Goal: Task Accomplishment & Management: Complete application form

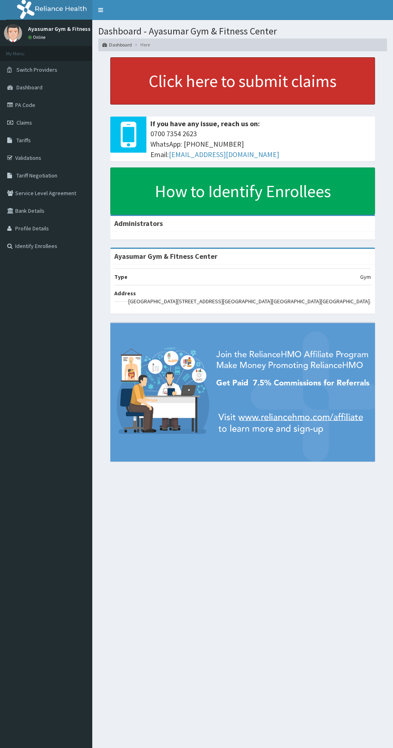
click at [195, 74] on link "Click here to submit claims" at bounding box center [242, 80] width 264 height 47
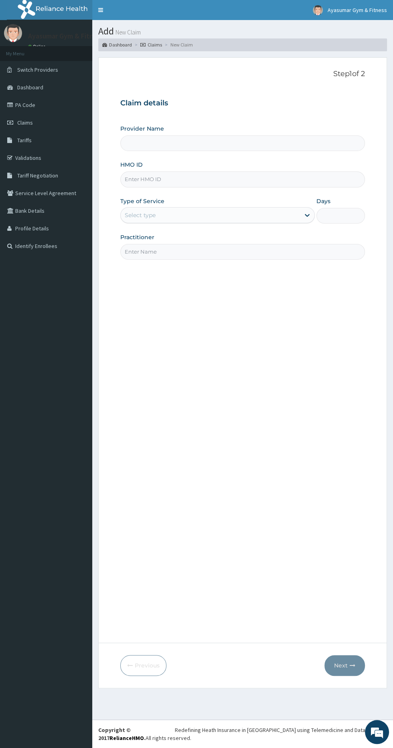
click at [141, 179] on input "HMO ID" at bounding box center [242, 179] width 244 height 16
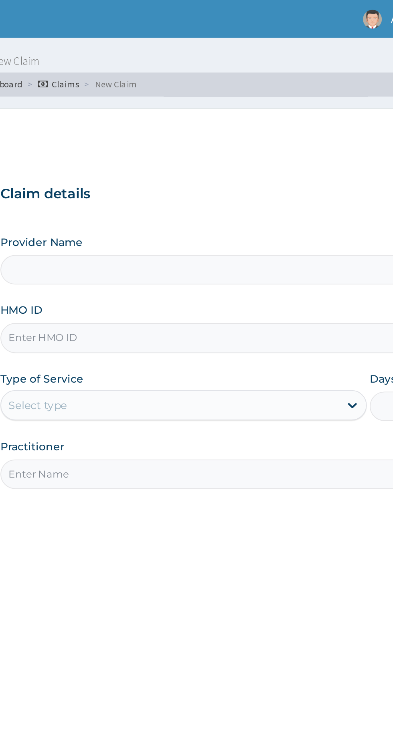
type input "Ayasumar Gym & Fitness Center"
type input "1"
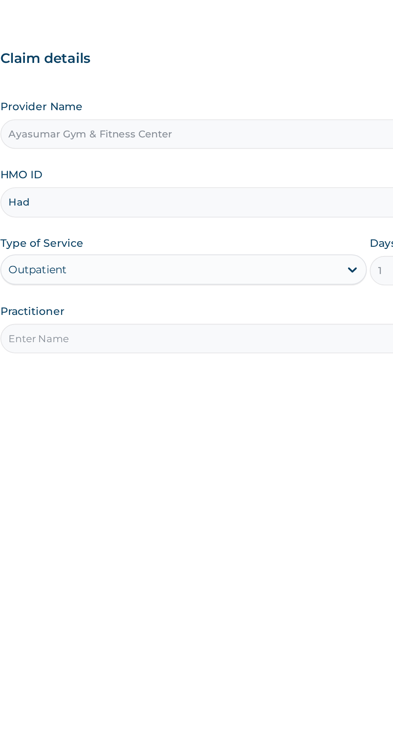
type input "HAD/10004/A"
click at [142, 238] on label "Practitioner" at bounding box center [137, 237] width 34 height 8
click at [142, 244] on input "Practitioner" at bounding box center [242, 252] width 244 height 16
type input "COACH BEAM"
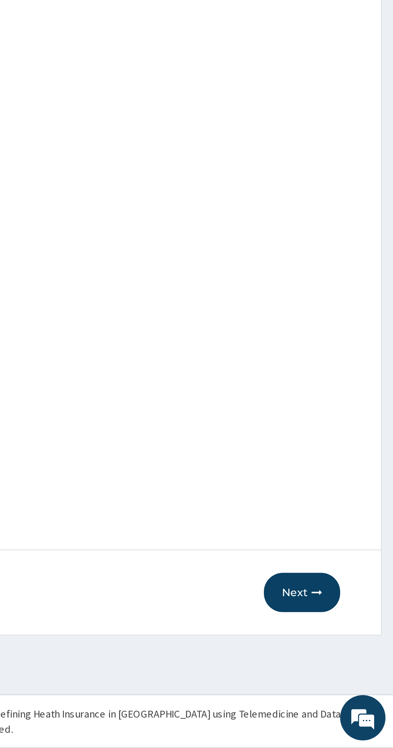
click at [345, 659] on button "Next" at bounding box center [344, 665] width 40 height 21
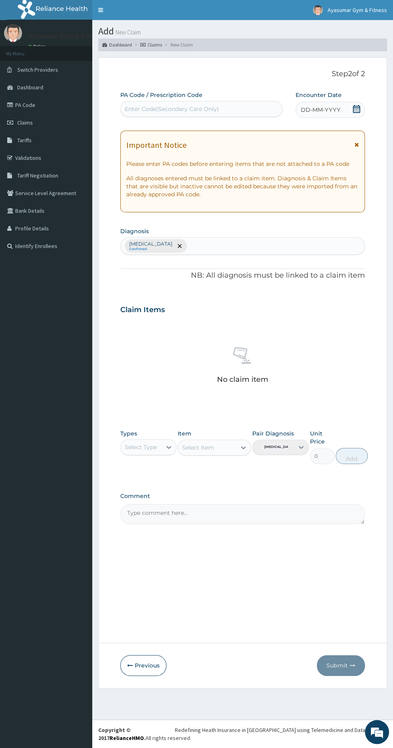
click at [356, 107] on icon at bounding box center [356, 109] width 8 height 8
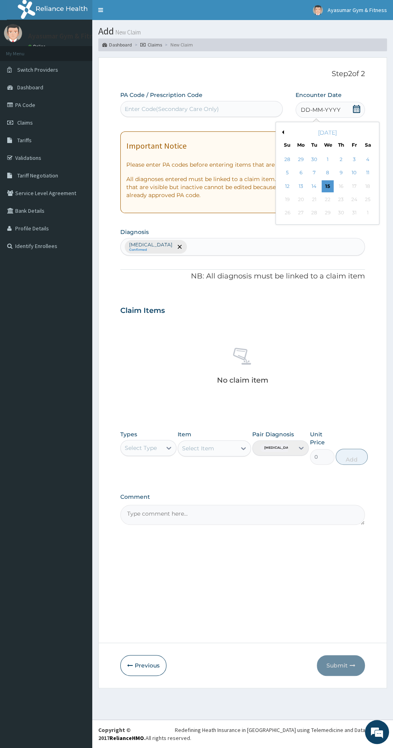
click at [327, 172] on div "8" at bounding box center [327, 173] width 12 height 12
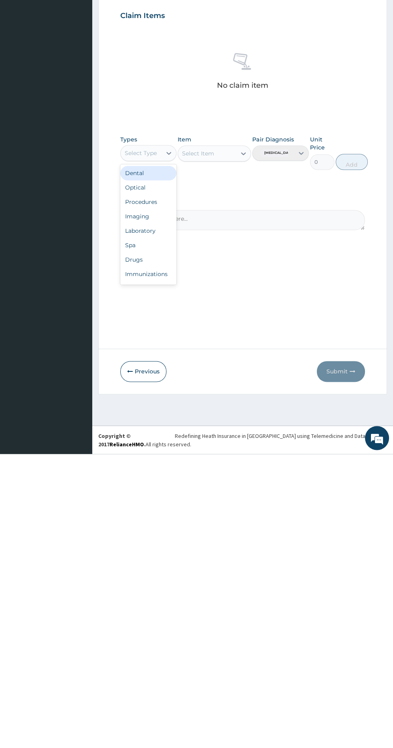
scroll to position [27, 0]
click at [136, 575] on div "Gym" at bounding box center [148, 570] width 56 height 14
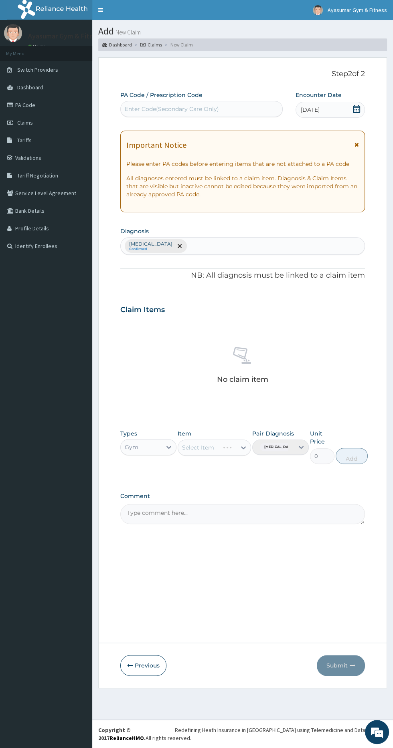
click at [215, 445] on div "Select Item" at bounding box center [213, 447] width 73 height 16
click at [234, 446] on div "Select Item" at bounding box center [213, 447] width 73 height 16
click at [236, 453] on div "Select Item" at bounding box center [213, 447] width 73 height 16
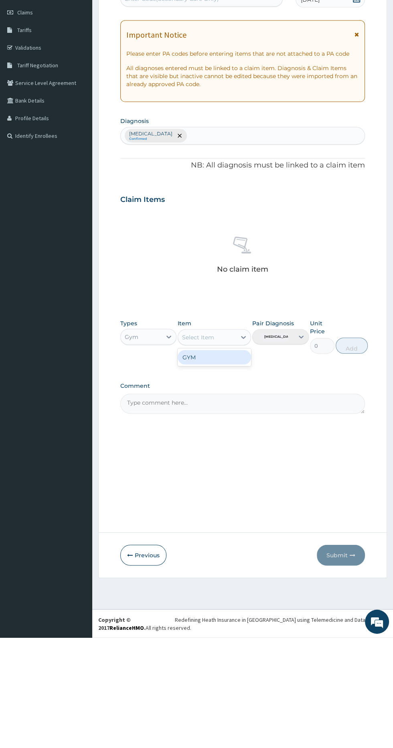
click at [226, 467] on div "GYM" at bounding box center [213, 467] width 73 height 14
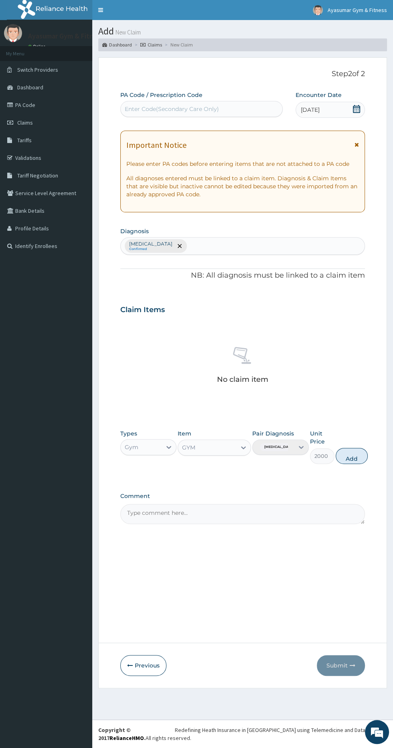
click at [365, 460] on button "Add" at bounding box center [351, 456] width 32 height 16
type input "0"
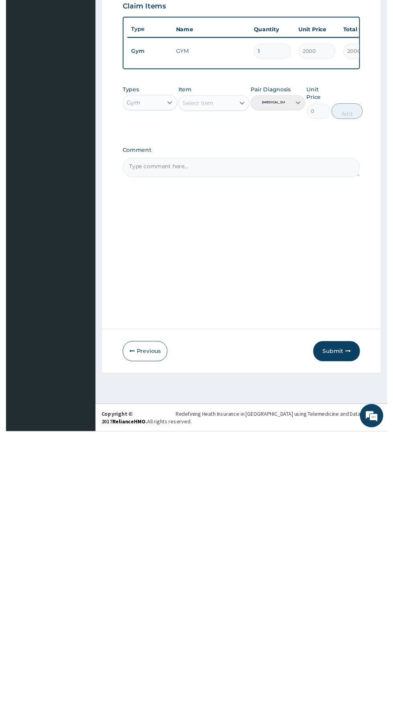
scroll to position [0, 0]
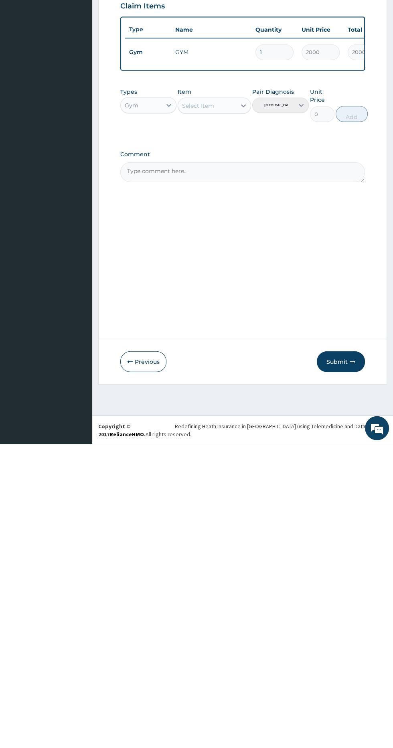
click at [336, 661] on button "Submit" at bounding box center [340, 665] width 48 height 21
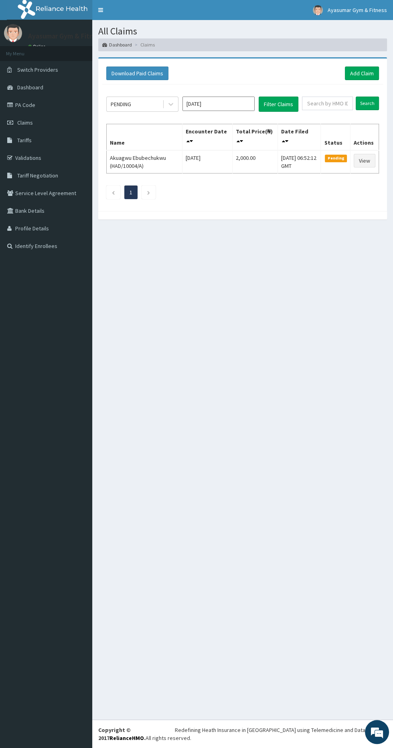
click at [42, 128] on link "Claims" at bounding box center [46, 123] width 92 height 18
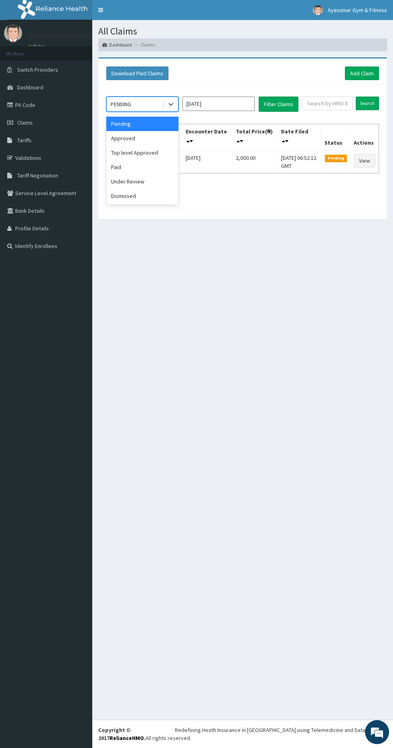
click at [148, 136] on div "Approved" at bounding box center [142, 138] width 72 height 14
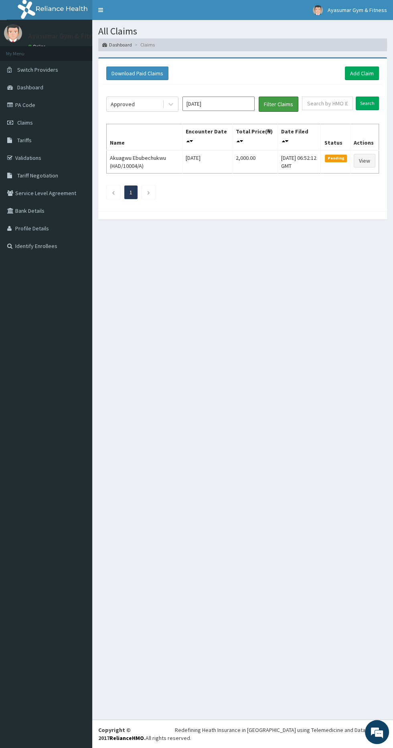
click at [276, 106] on button "Filter Claims" at bounding box center [278, 104] width 40 height 15
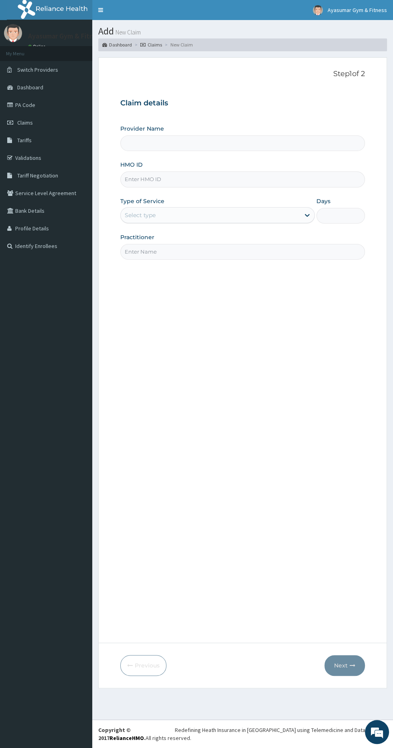
type input "Ayasumar Gym & Fitness Center"
type input "1"
